Goal: Obtain resource: Download file/media

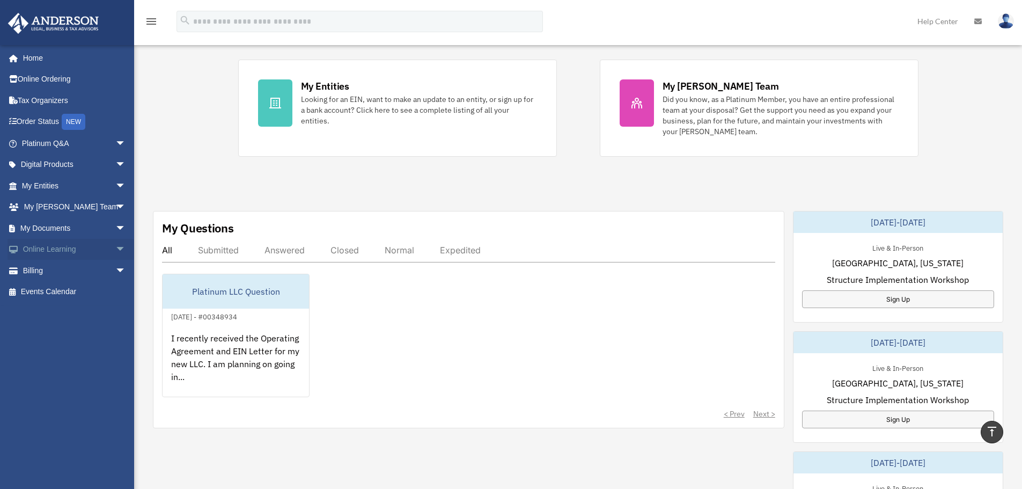
scroll to position [107, 0]
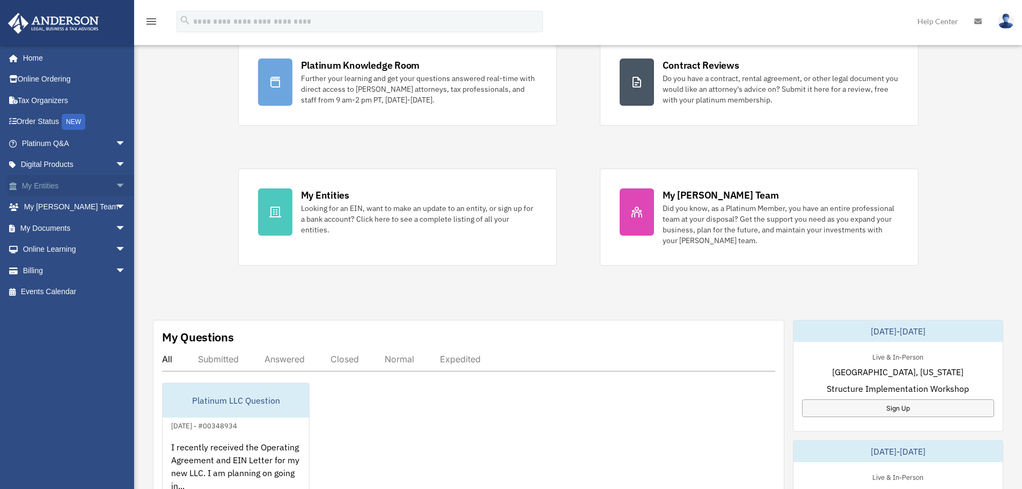
click at [65, 189] on link "My Entities arrow_drop_down" at bounding box center [75, 185] width 135 height 21
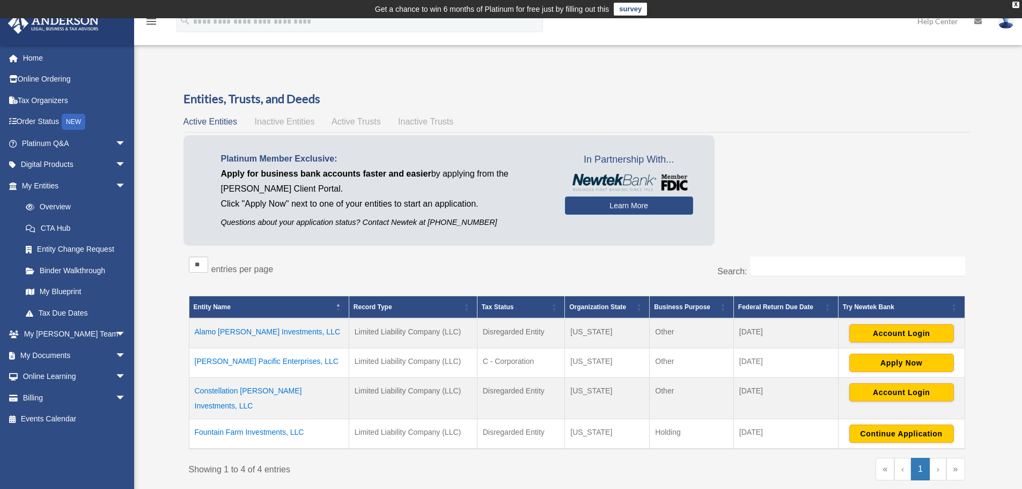
click at [264, 329] on td "Alamo [PERSON_NAME] Investments, LLC" at bounding box center [269, 333] width 160 height 30
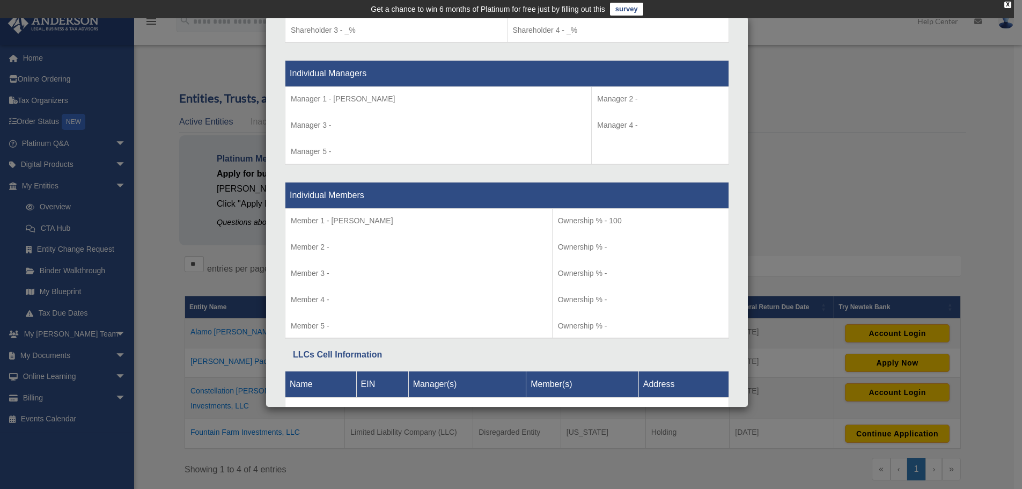
scroll to position [1010, 0]
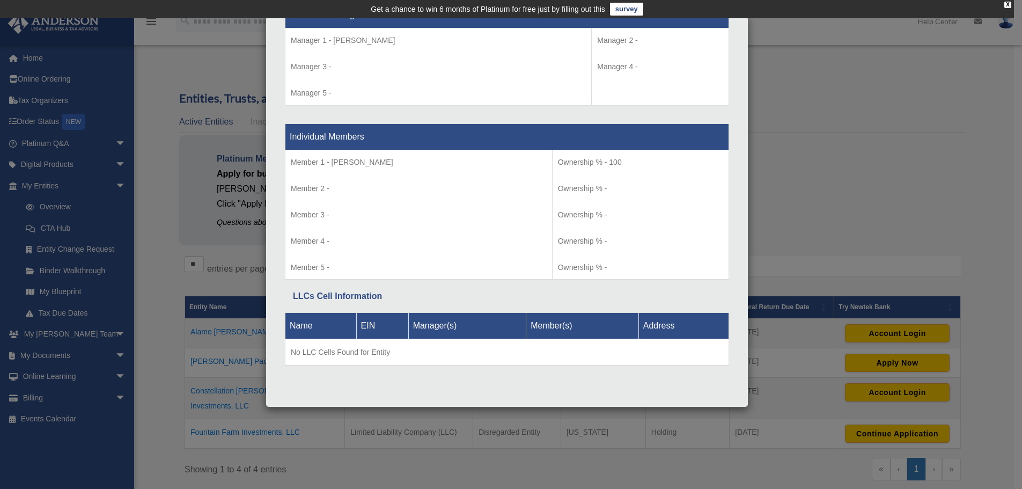
click at [851, 179] on div "Details × Articles Sent Organizational Date" at bounding box center [511, 244] width 1022 height 489
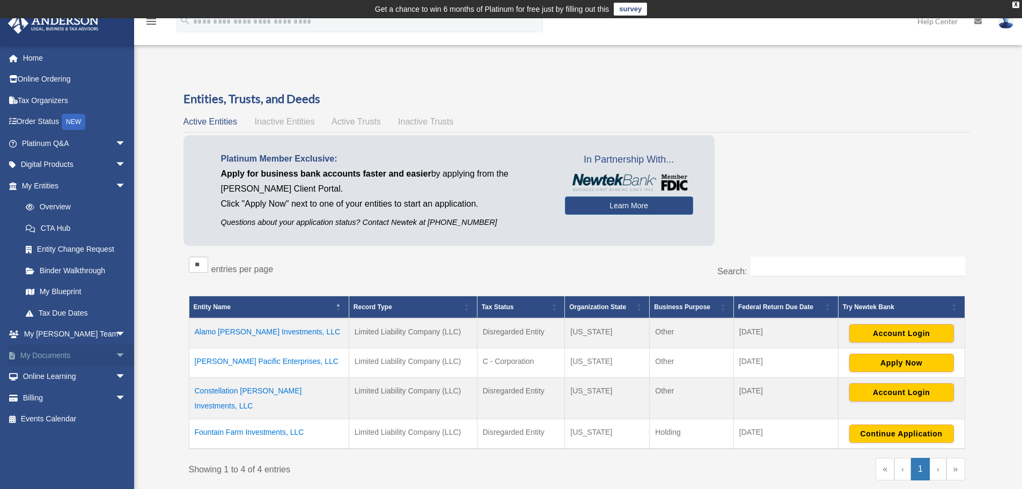
click at [45, 353] on link "My Documents arrow_drop_down" at bounding box center [75, 354] width 135 height 21
click at [115, 354] on span "arrow_drop_down" at bounding box center [125, 355] width 21 height 22
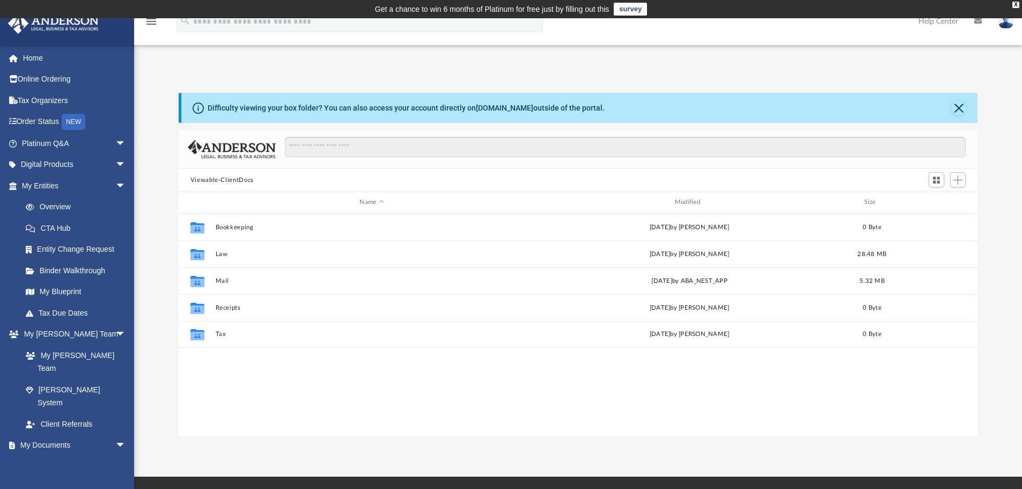
scroll to position [236, 791]
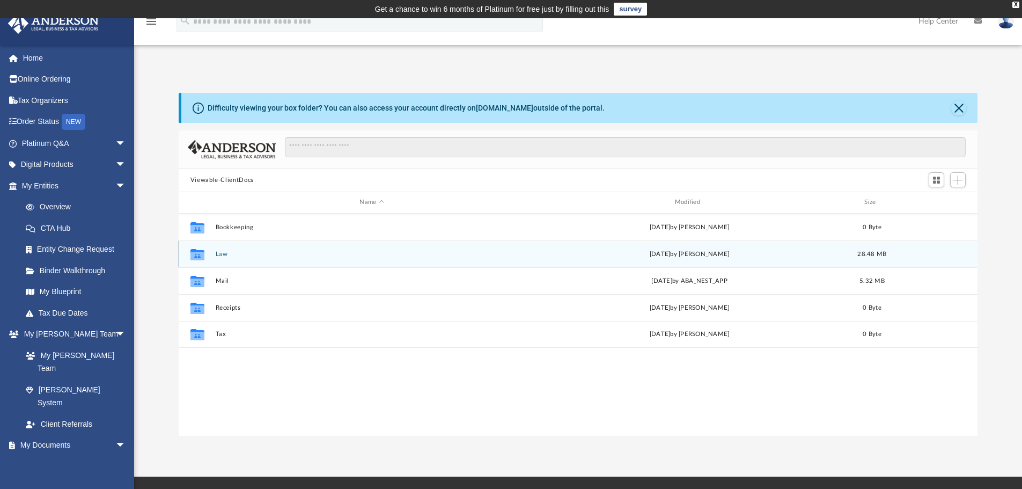
click at [226, 258] on div "Collaborated Folder Law [DATE] by [PERSON_NAME] 28.48 MB" at bounding box center [578, 253] width 799 height 27
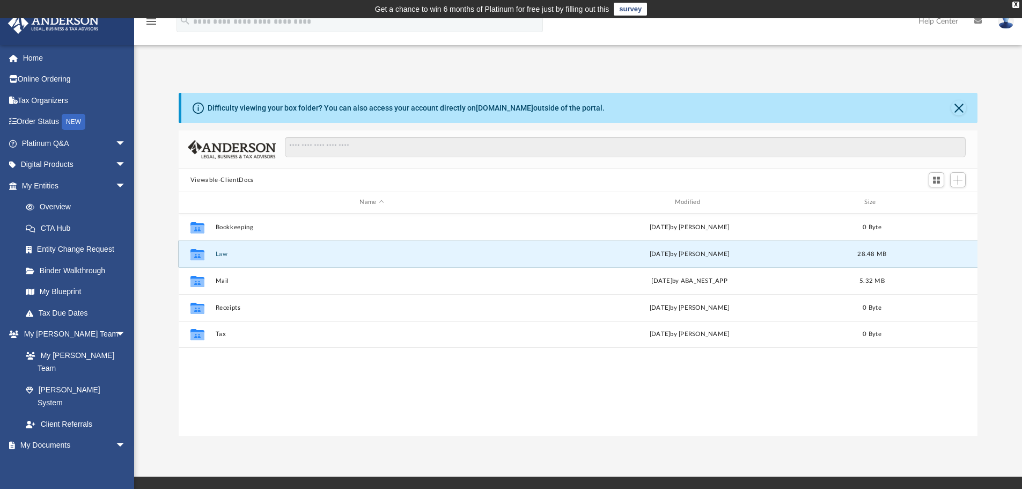
click at [225, 253] on button "Law" at bounding box center [371, 253] width 313 height 7
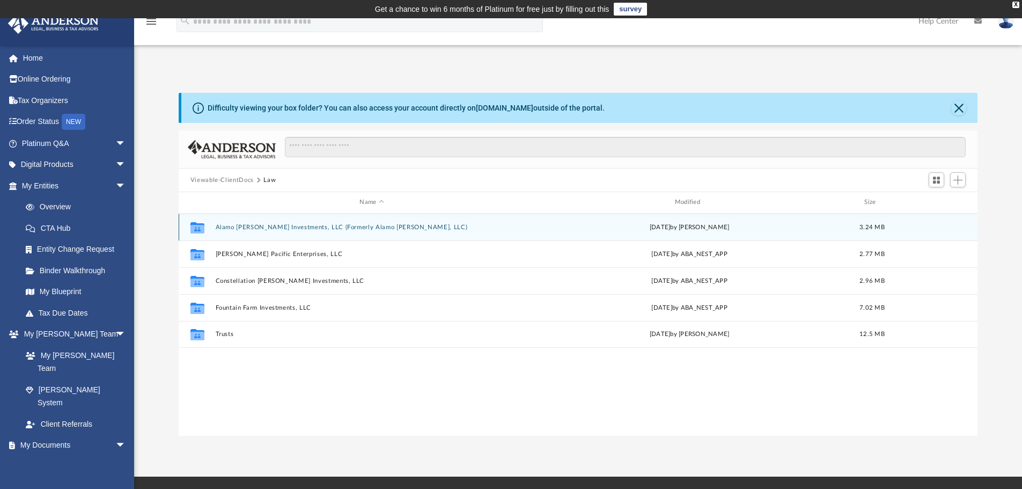
click at [277, 229] on button "Alamo [PERSON_NAME] Investments, LLC (Formerly Alamo [PERSON_NAME], LLC)" at bounding box center [371, 227] width 313 height 7
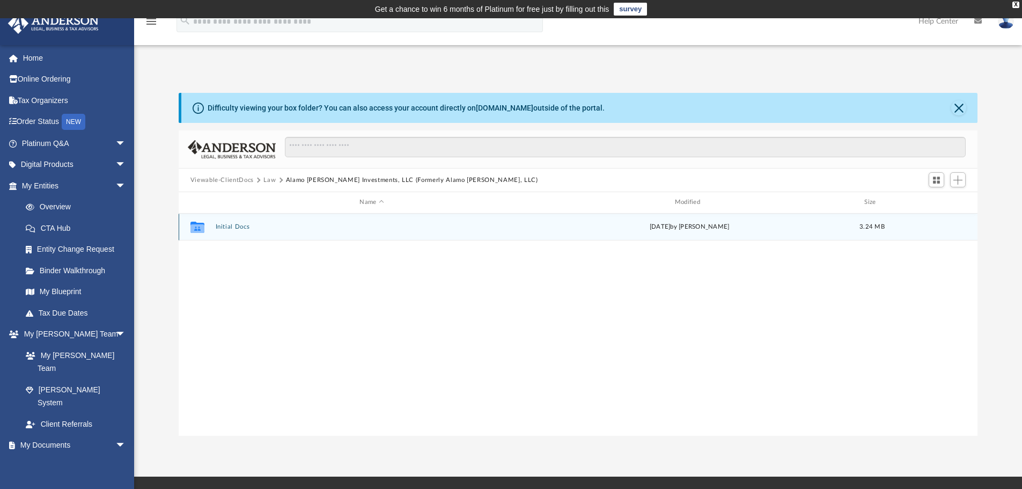
click at [277, 229] on button "Initial Docs" at bounding box center [371, 226] width 313 height 7
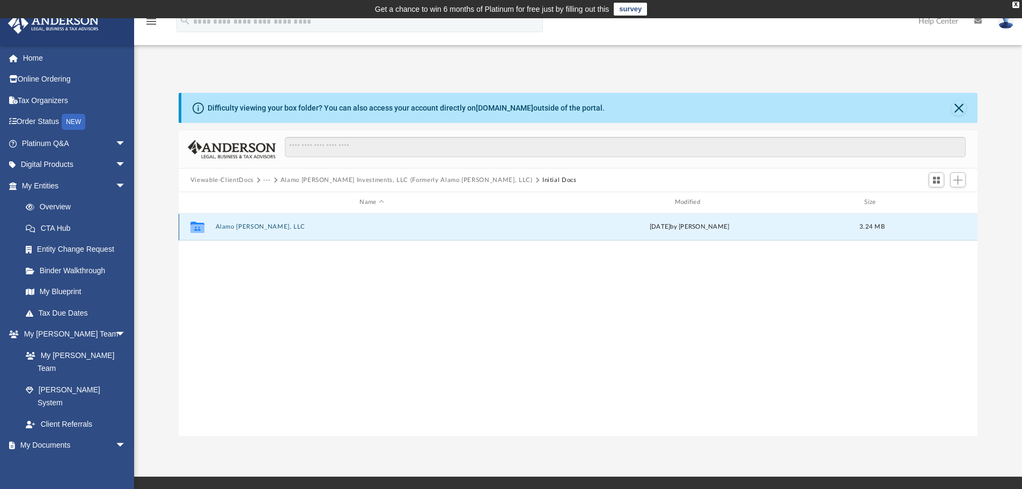
click at [261, 228] on button "Alamo [PERSON_NAME], LLC" at bounding box center [371, 226] width 313 height 7
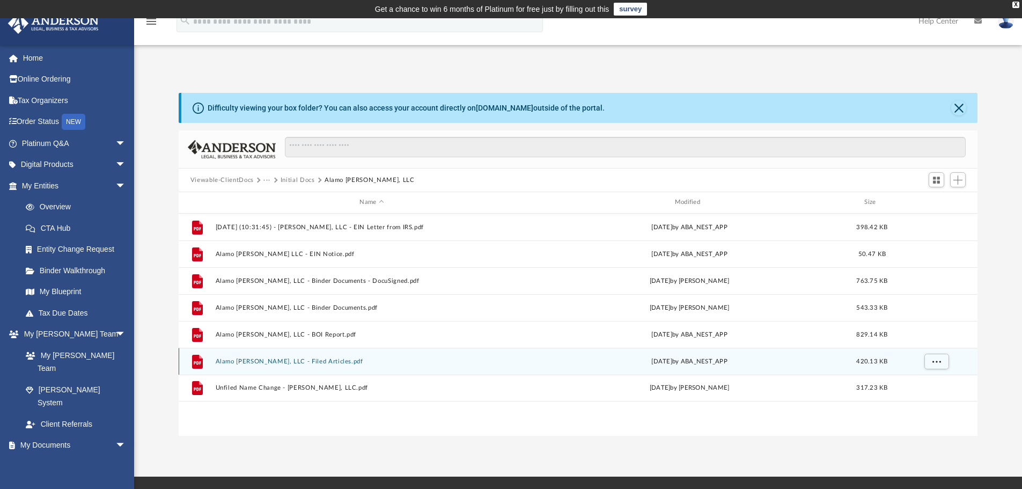
click at [296, 359] on button "Alamo [PERSON_NAME], LLC - Filed Articles.pdf" at bounding box center [371, 361] width 313 height 7
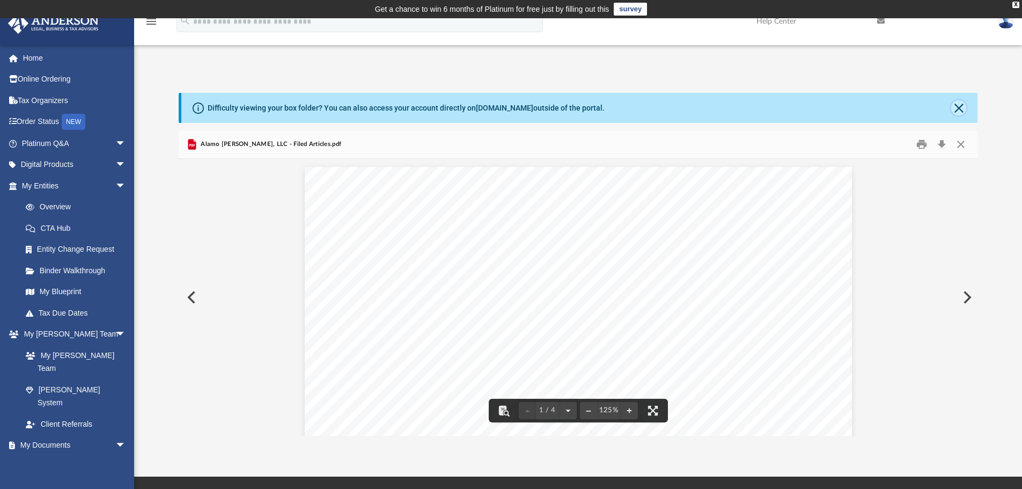
click at [957, 107] on button "Close" at bounding box center [958, 107] width 15 height 15
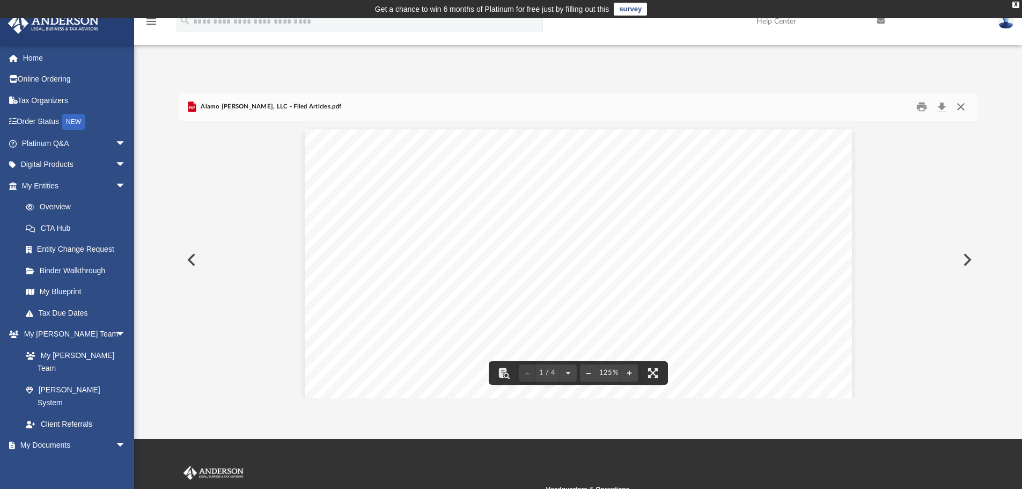
click at [959, 107] on button "Close" at bounding box center [960, 107] width 19 height 17
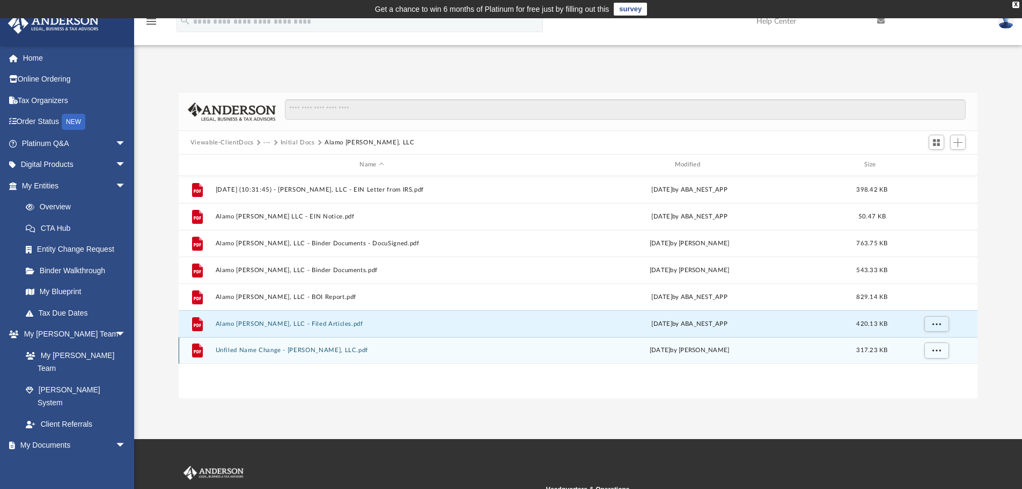
click at [315, 351] on button "Unfiled Name Change - [PERSON_NAME], LLC.pdf" at bounding box center [371, 349] width 313 height 7
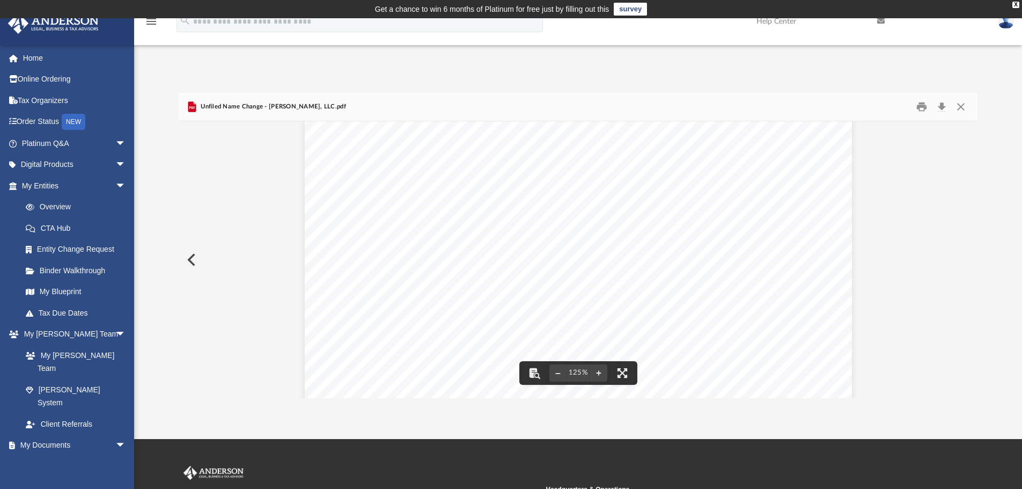
scroll to position [0, 0]
click at [192, 261] on button "Preview" at bounding box center [191, 260] width 24 height 30
click at [958, 109] on button "Close" at bounding box center [960, 107] width 19 height 17
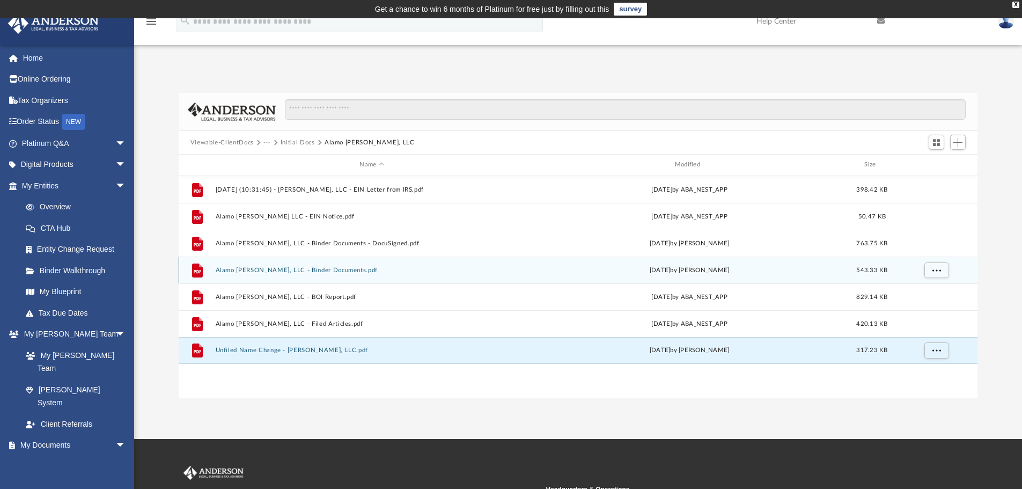
click at [299, 270] on button "Alamo [PERSON_NAME], LLC - Binder Documents.pdf" at bounding box center [371, 270] width 313 height 7
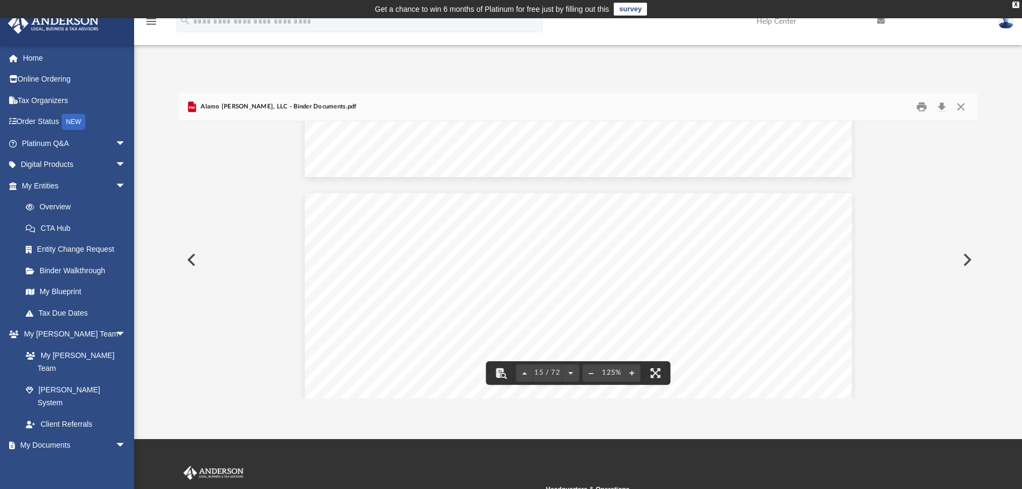
scroll to position [10136, 0]
